Goal: Navigation & Orientation: Find specific page/section

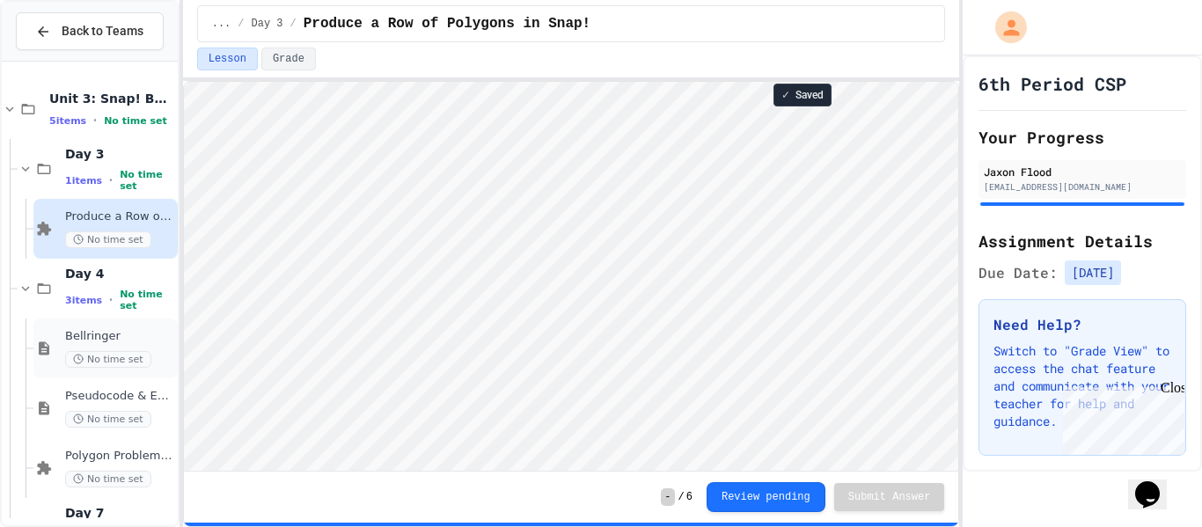
scroll to position [170, 0]
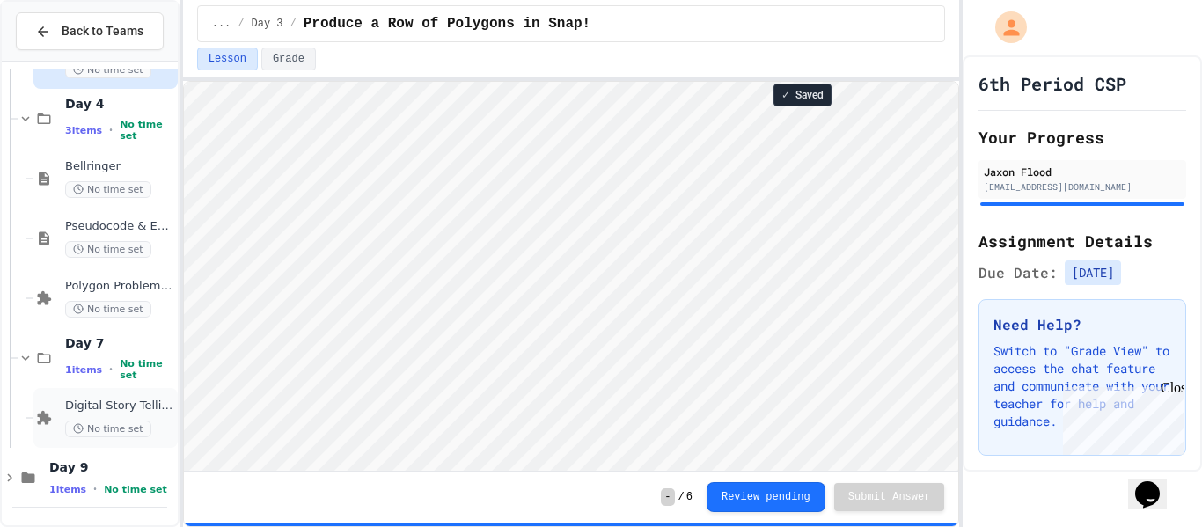
click at [148, 400] on span "Digital Story Telling" at bounding box center [119, 405] width 109 height 15
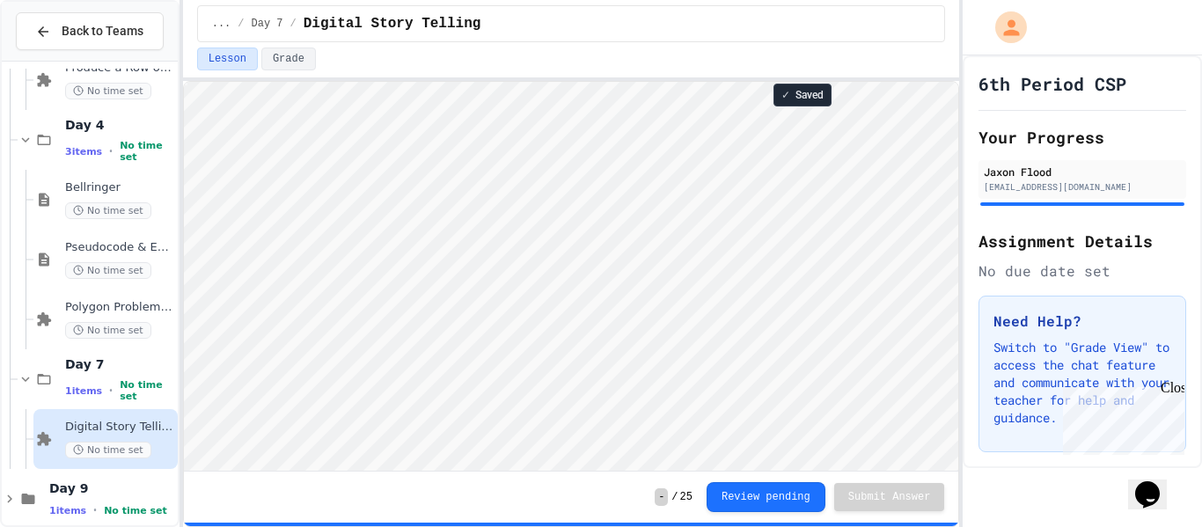
scroll to position [2, 0]
click at [91, 487] on span "Day 9" at bounding box center [111, 488] width 125 height 16
click at [88, 486] on span "Day 9" at bounding box center [111, 488] width 125 height 16
click at [7, 493] on icon at bounding box center [10, 499] width 16 height 16
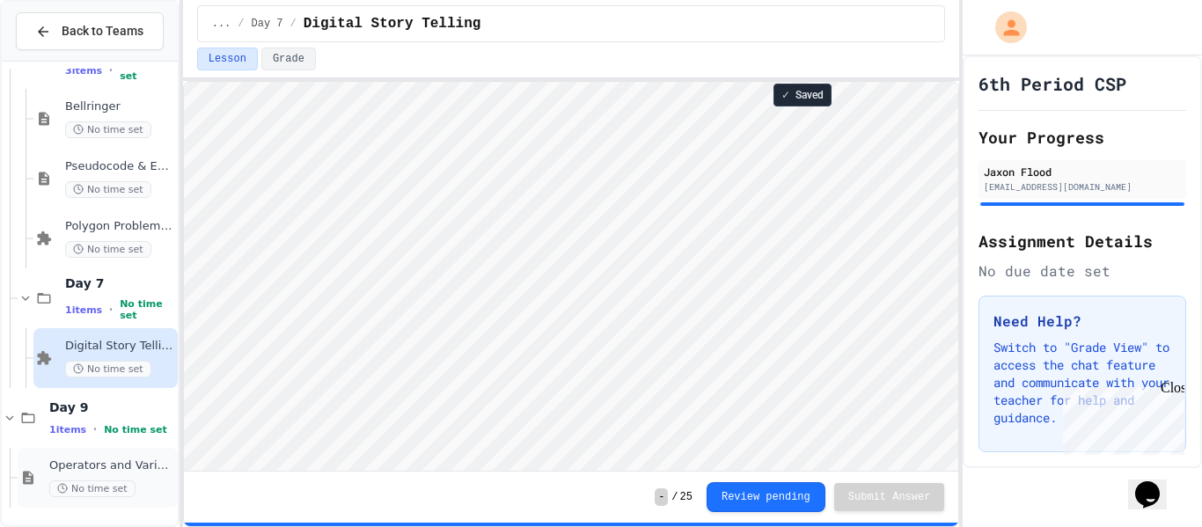
click at [84, 487] on span "No time set" at bounding box center [92, 488] width 86 height 17
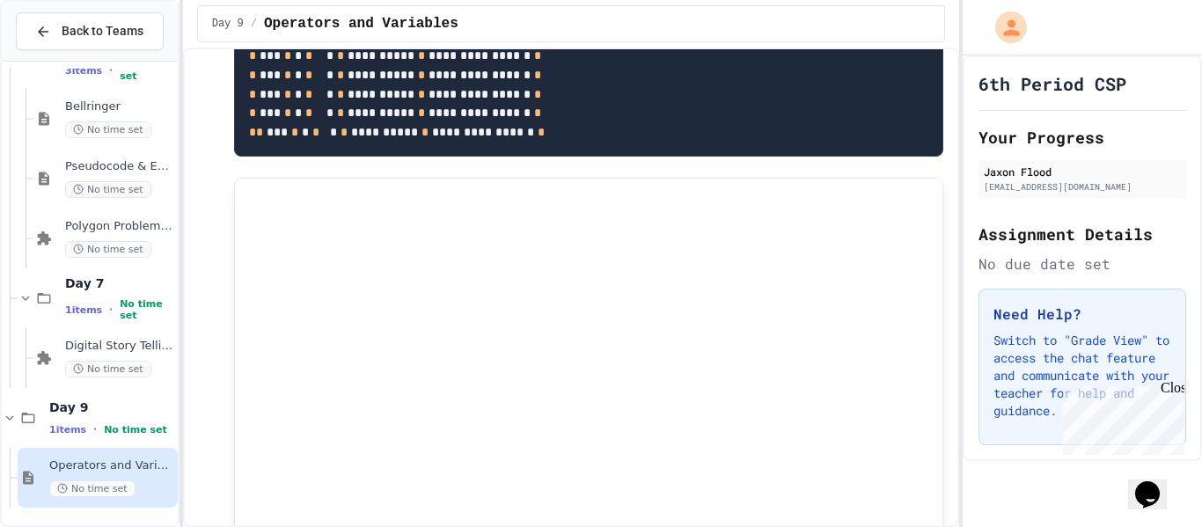
scroll to position [1385, 0]
